Goal: Use online tool/utility: Use online tool/utility

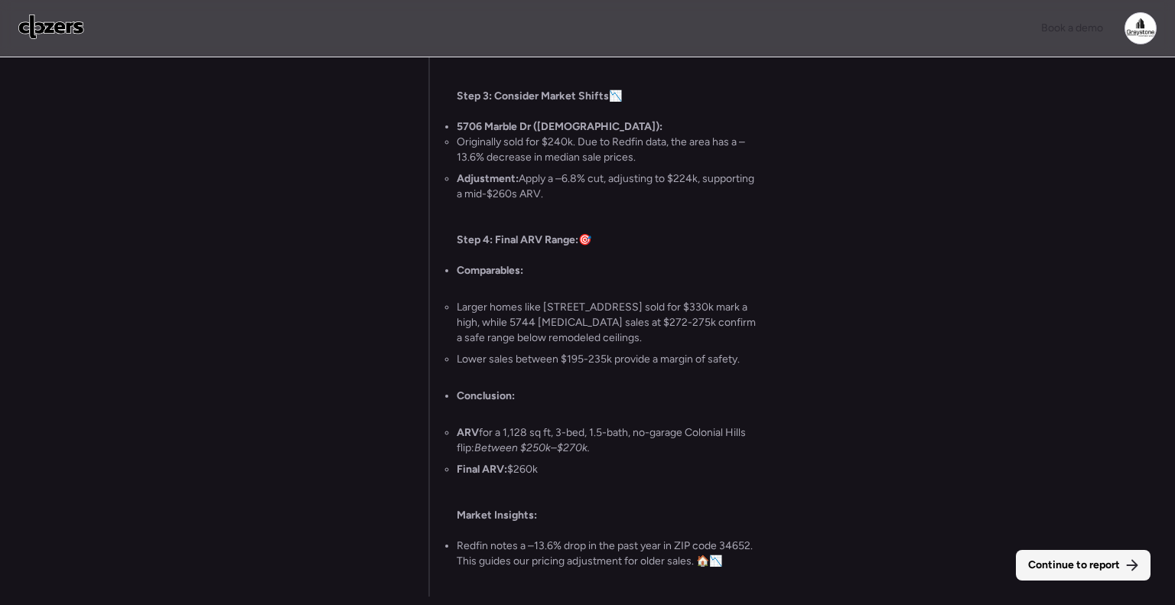
click at [1091, 574] on div "Continue to report" at bounding box center [1083, 565] width 135 height 31
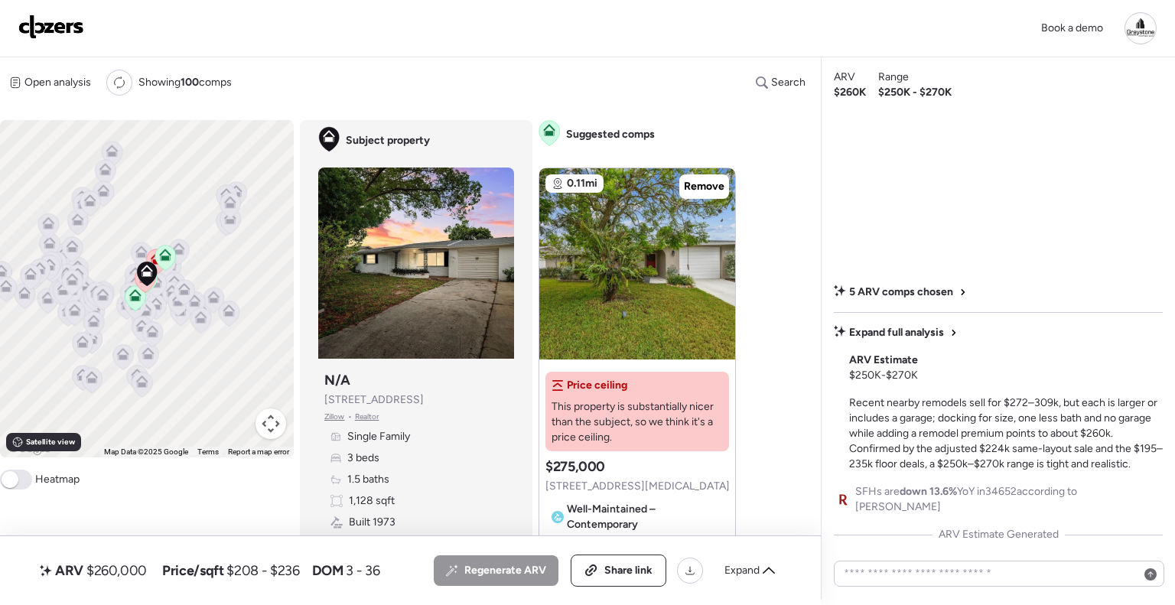
click at [55, 24] on img at bounding box center [51, 27] width 66 height 24
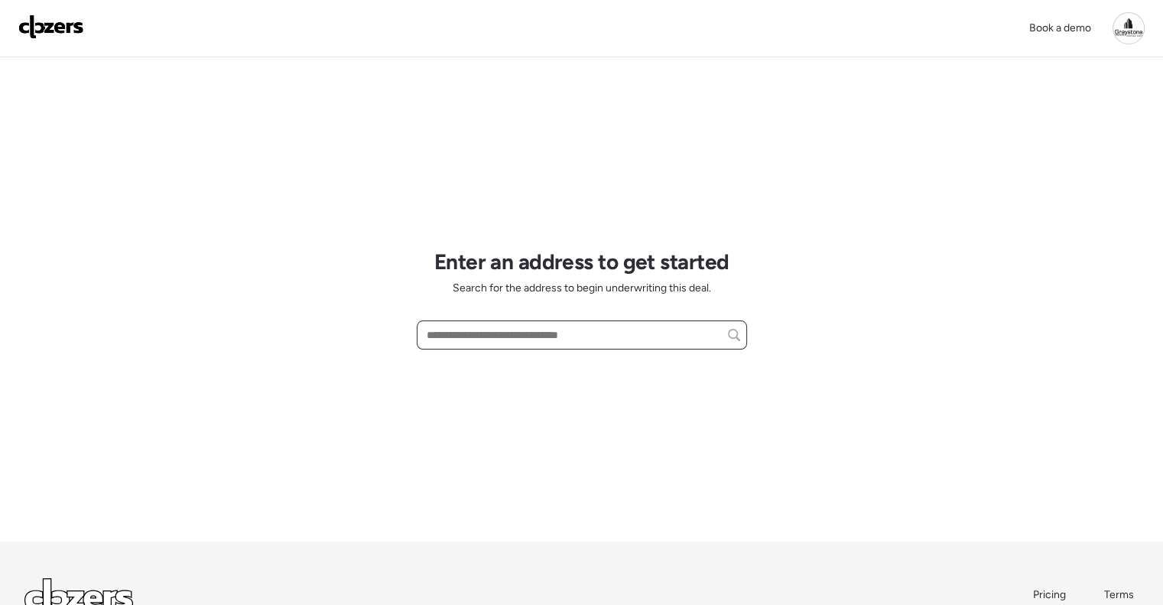
click at [448, 333] on input "text" at bounding box center [582, 334] width 317 height 21
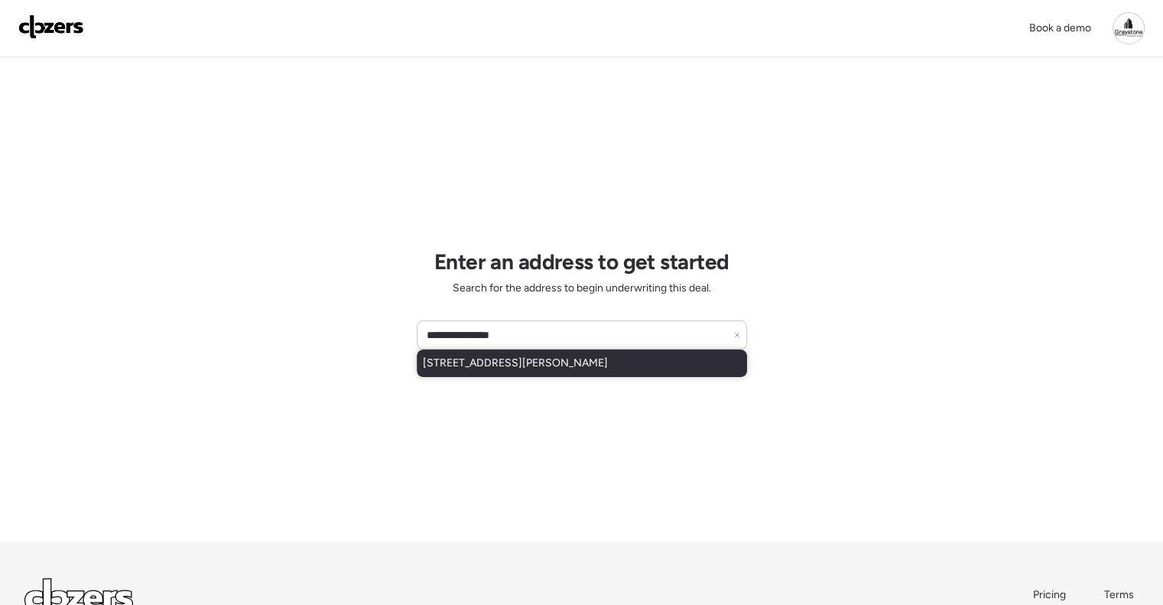
click at [512, 357] on span "[STREET_ADDRESS][PERSON_NAME]" at bounding box center [515, 363] width 185 height 15
type input "**********"
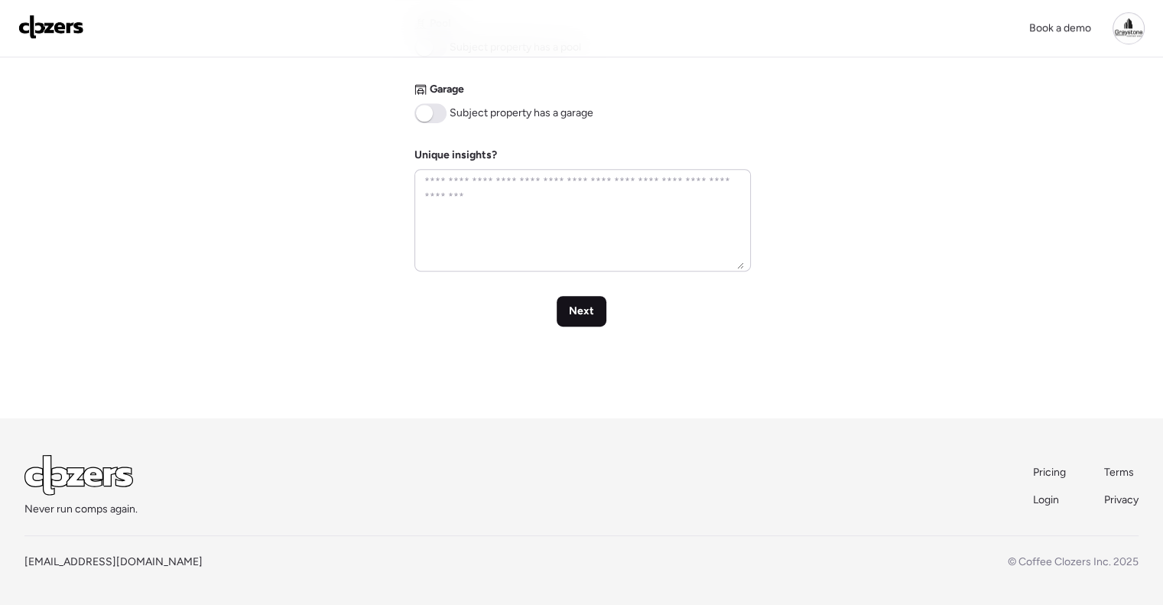
click at [581, 305] on span "Next" at bounding box center [581, 311] width 25 height 15
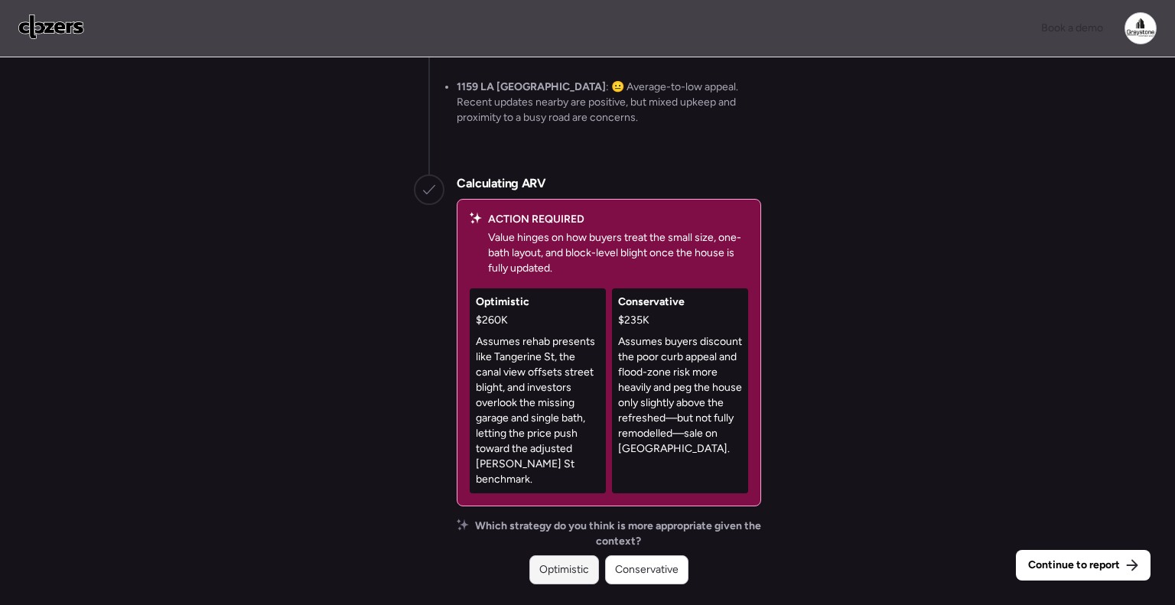
click at [548, 567] on span "Optimistic" at bounding box center [564, 569] width 50 height 15
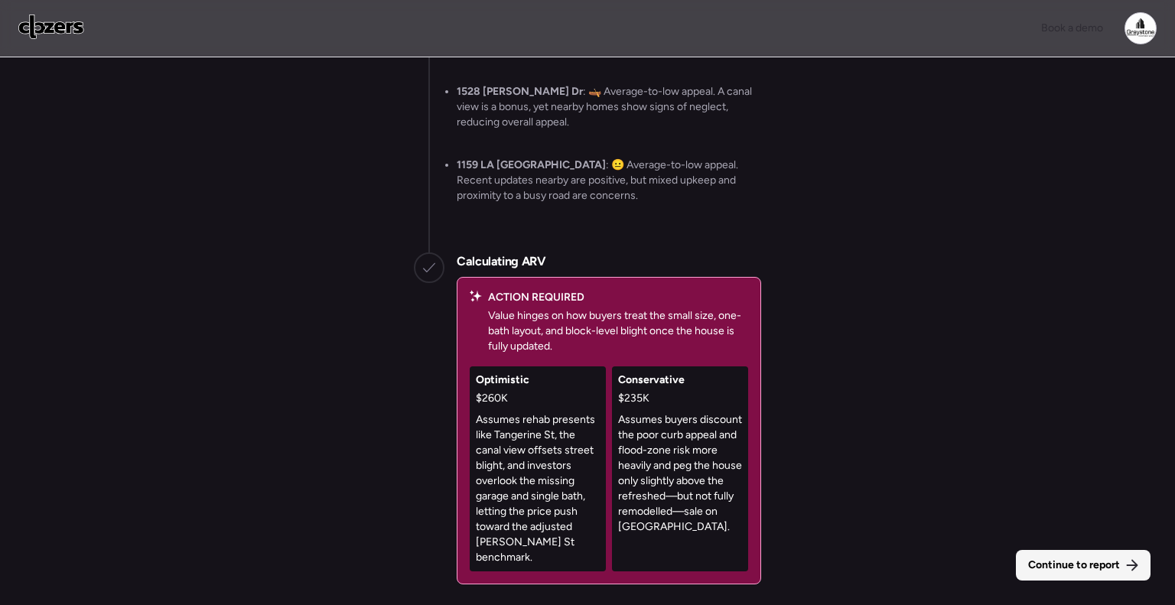
click at [1076, 558] on span "Continue to report" at bounding box center [1074, 565] width 92 height 15
